Goal: Find specific page/section: Find specific page/section

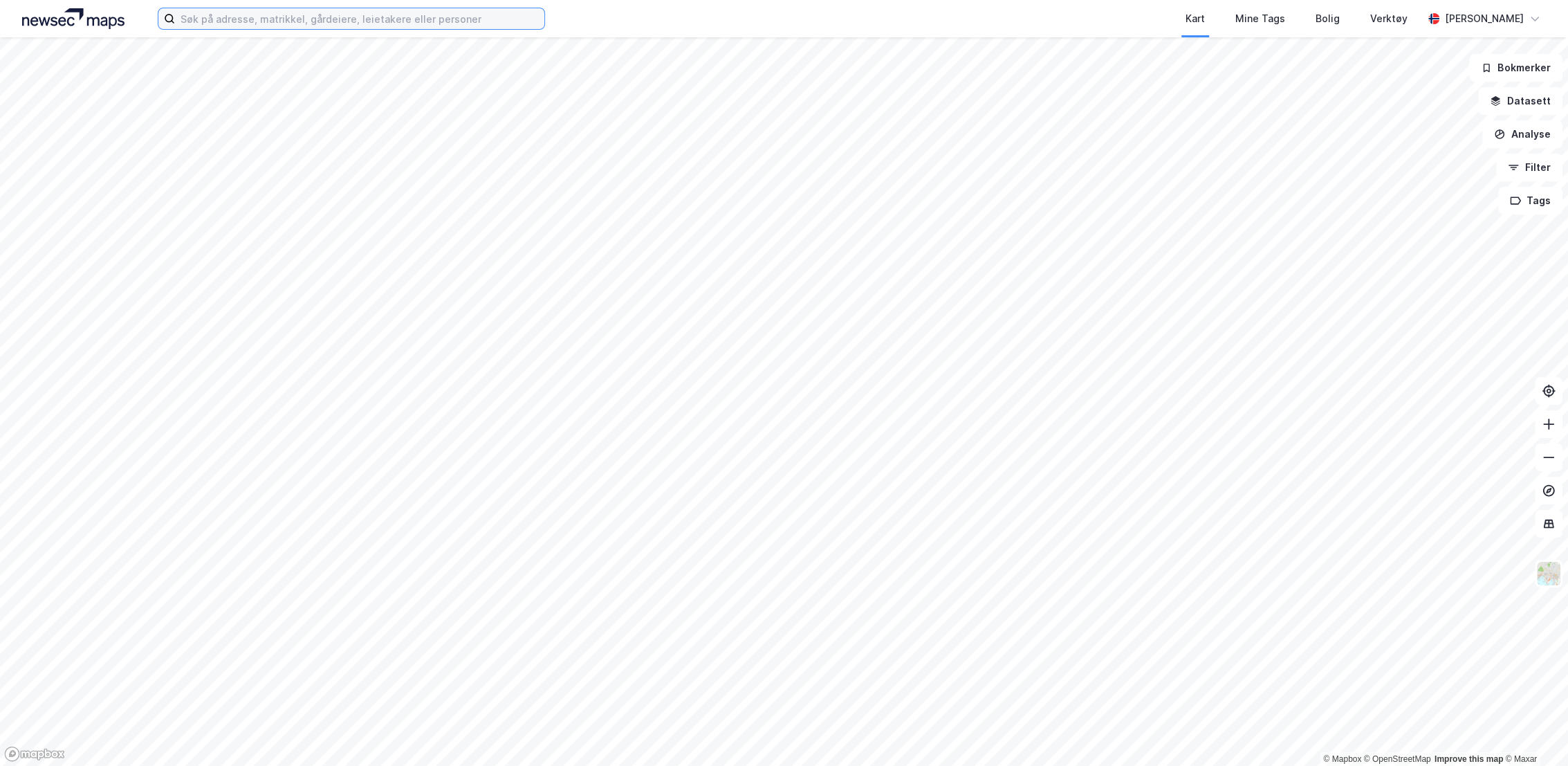
click at [470, 11] on input at bounding box center [359, 18] width 369 height 21
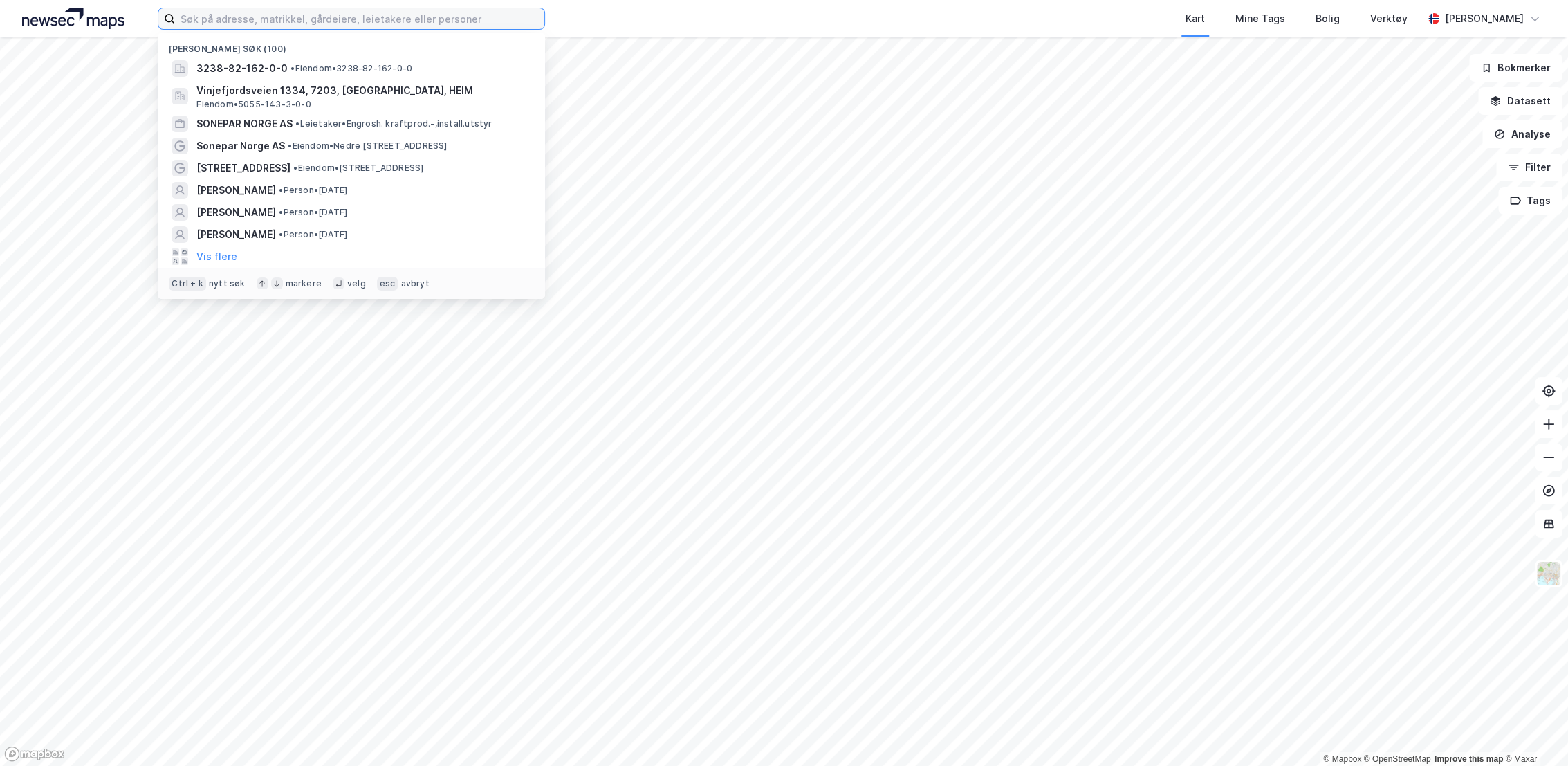
paste input "Baker Østbys vei 16"
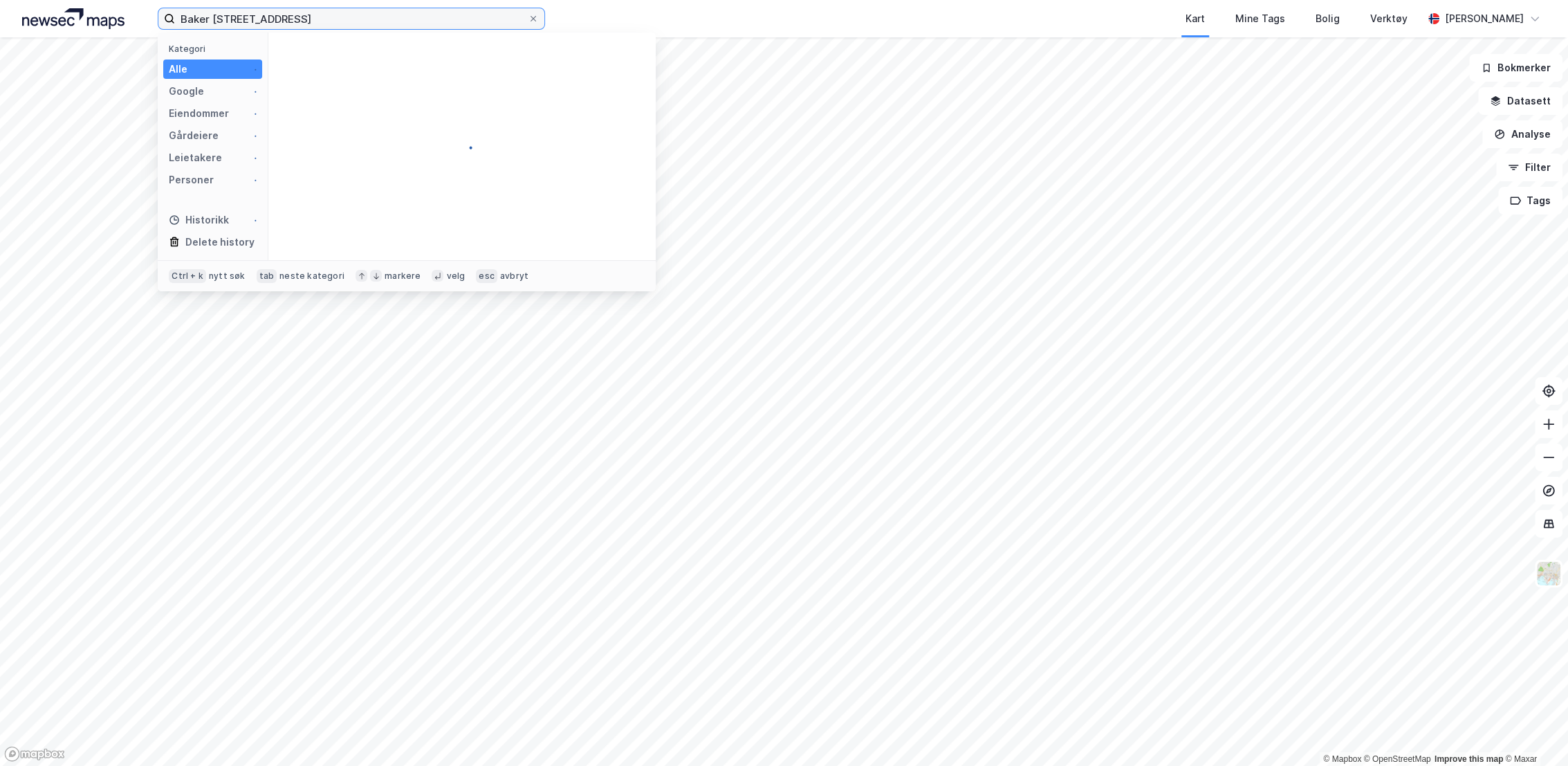
type input "Baker Østbys vei 16"
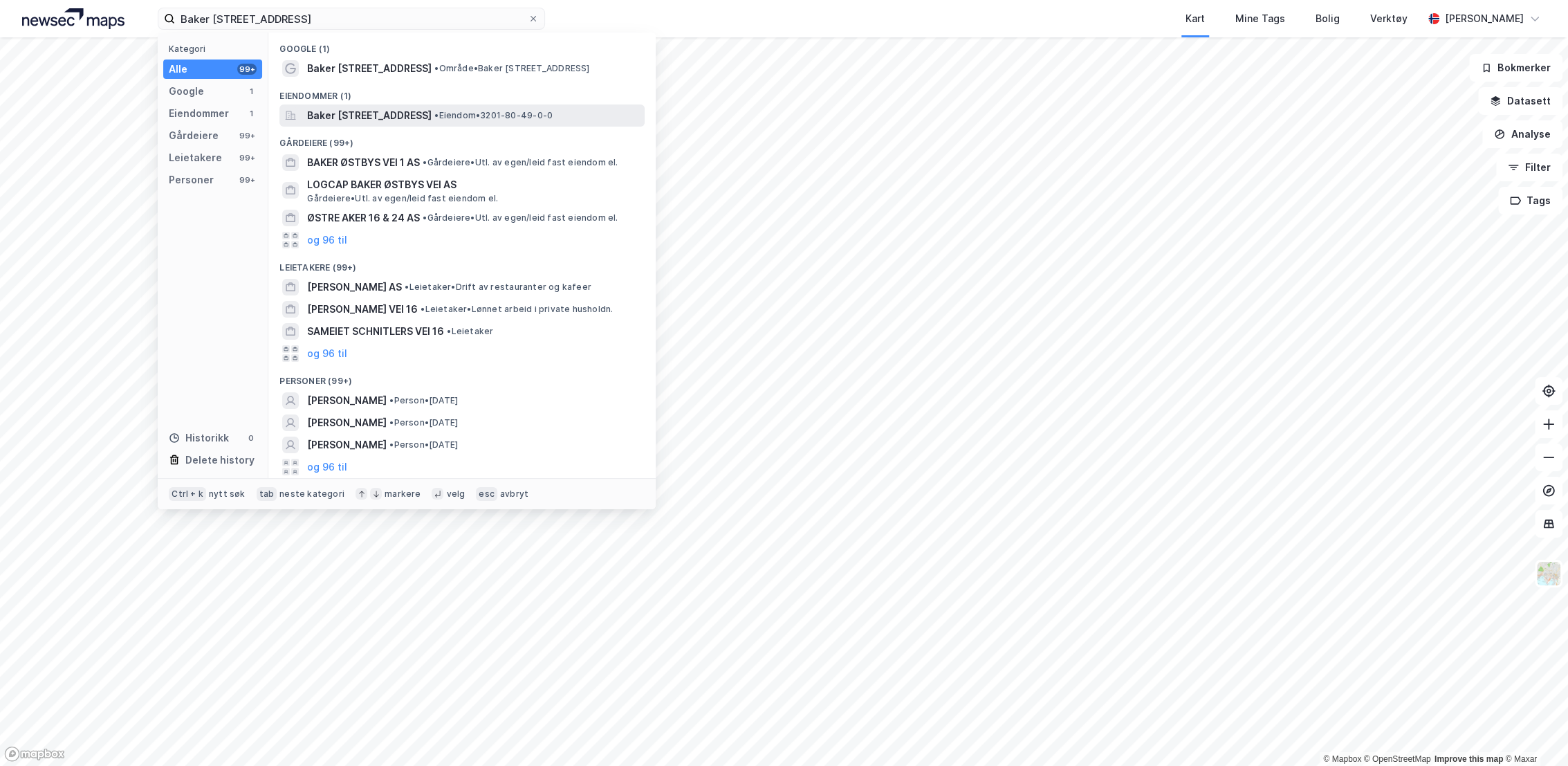
click at [432, 115] on span "Baker [STREET_ADDRESS]" at bounding box center [369, 116] width 125 height 17
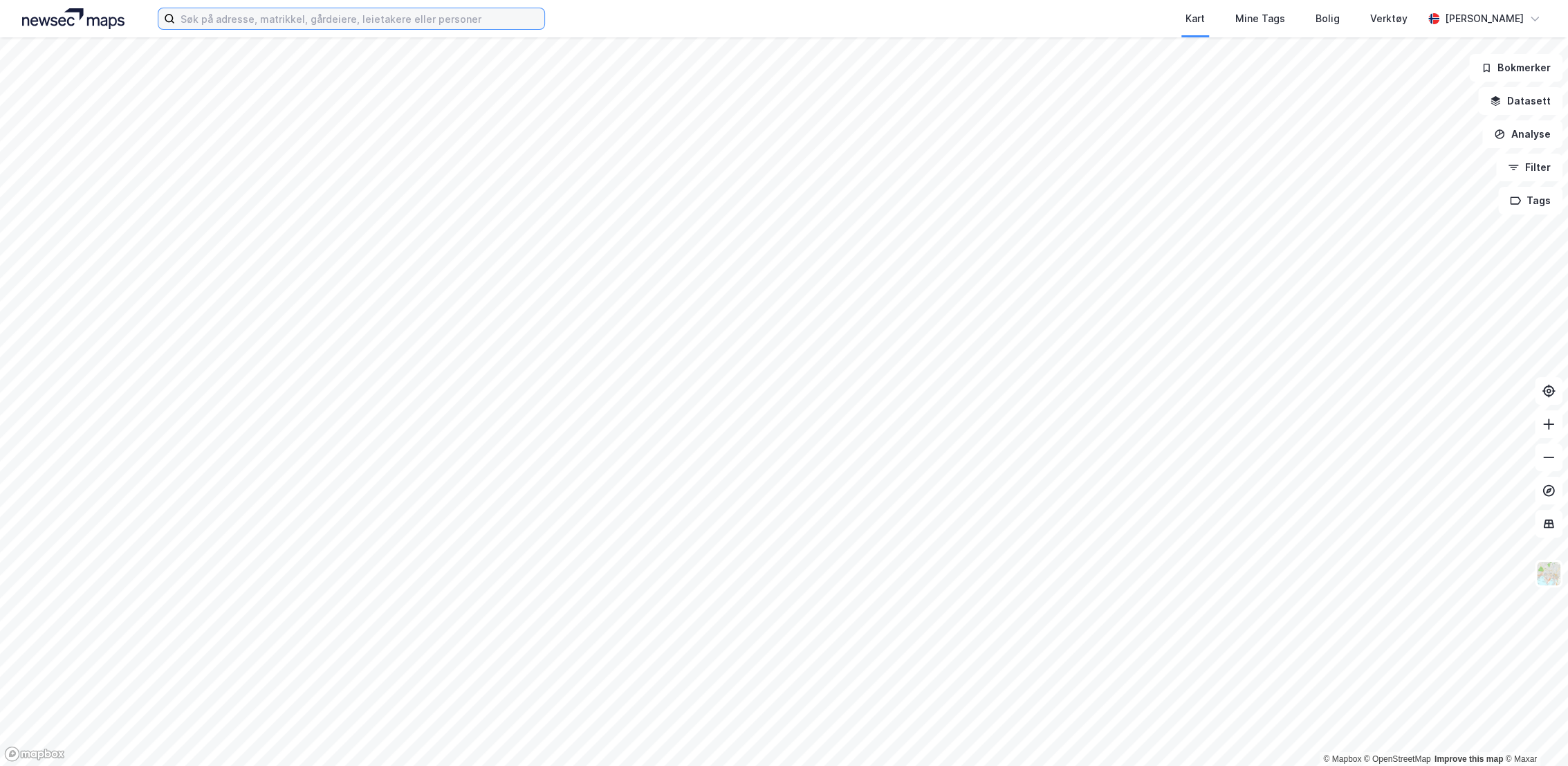
click at [378, 16] on input at bounding box center [359, 18] width 369 height 21
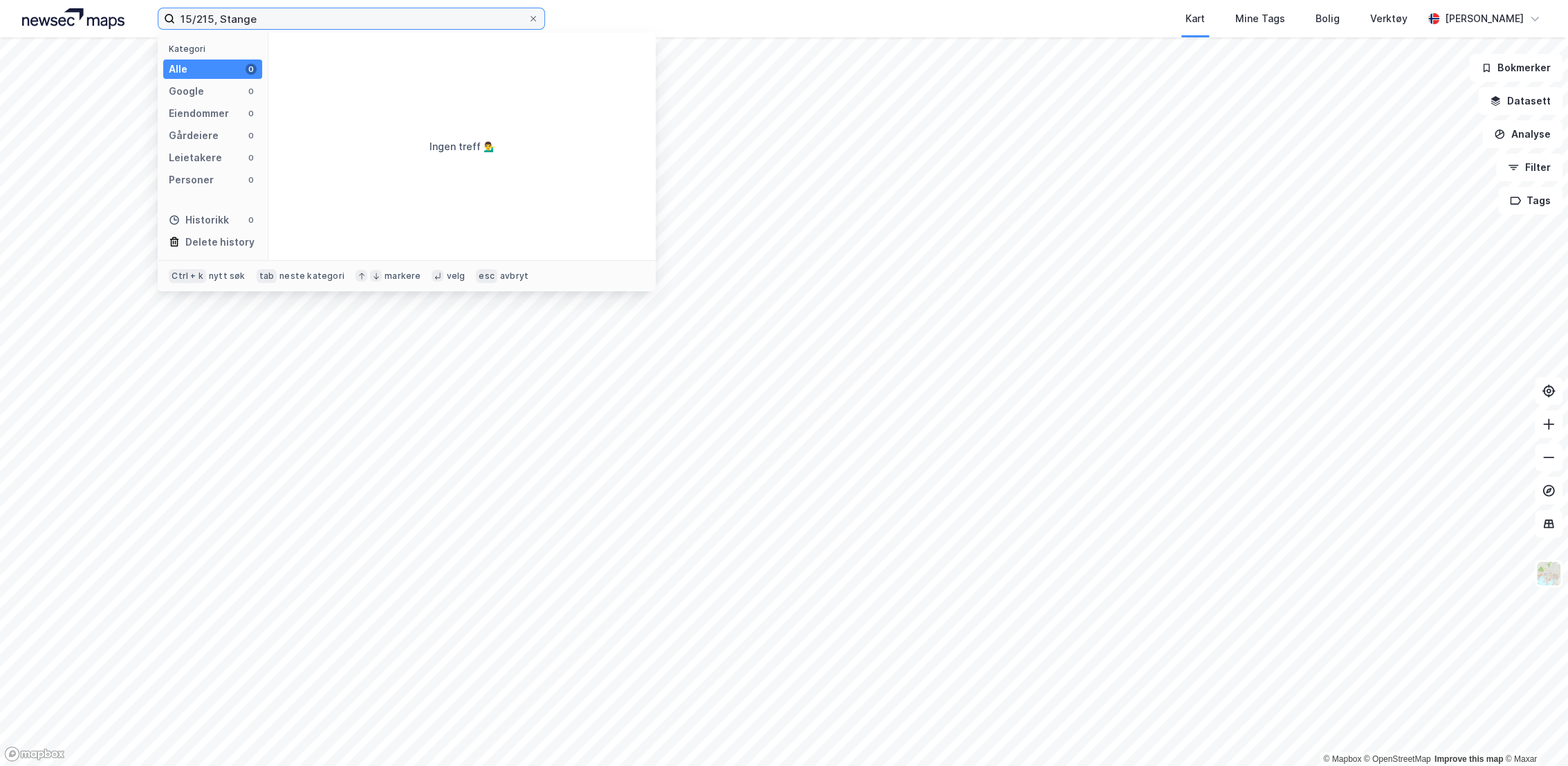
type input "15/215, Stange"
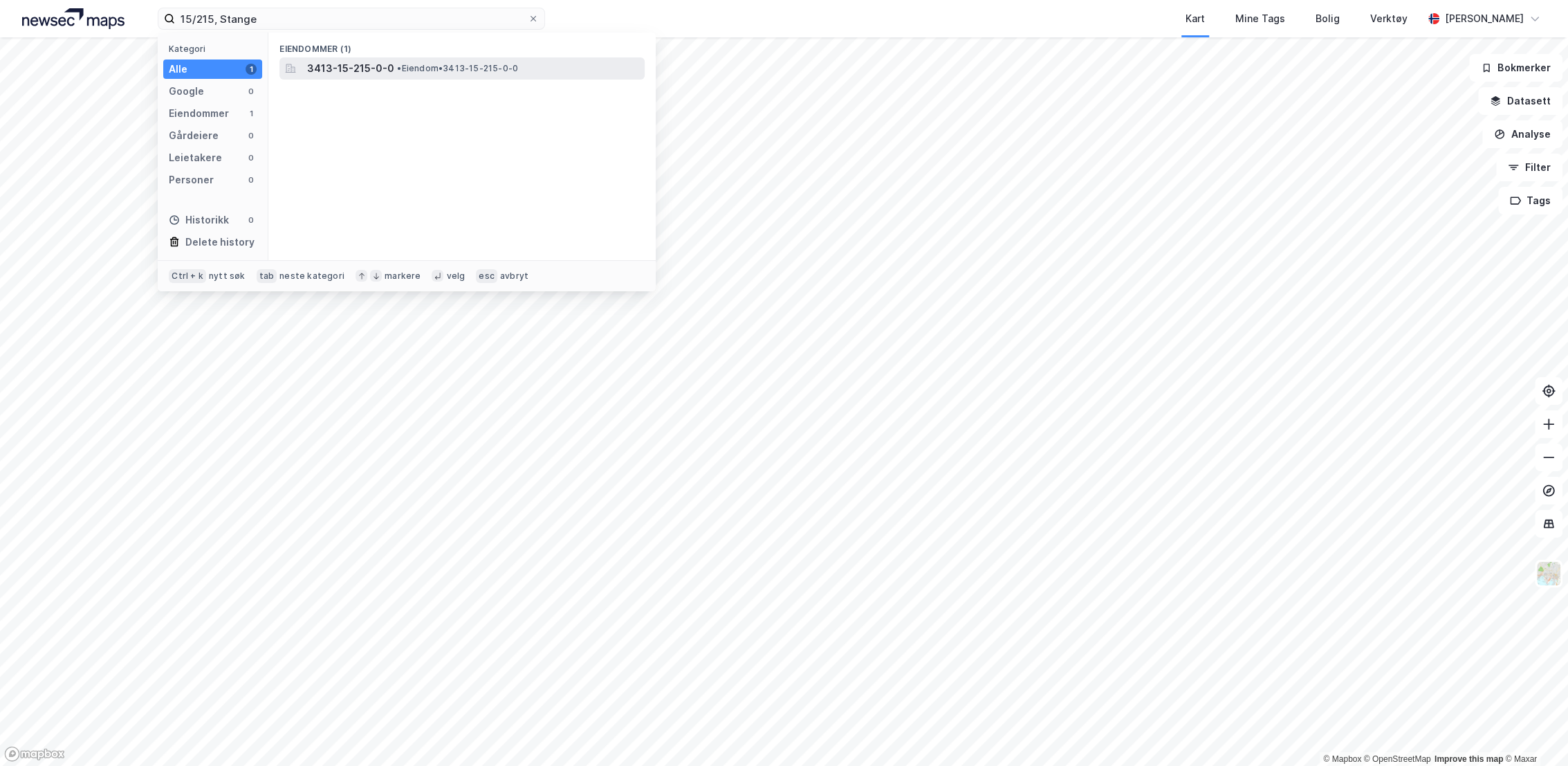
click at [430, 57] on div "3413-15-215-0-0 • Eiendom • 3413-15-215-0-0" at bounding box center [462, 68] width 366 height 22
